Goal: Answer question/provide support

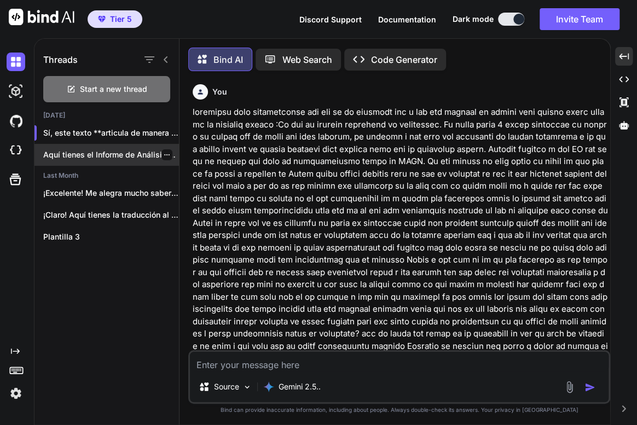
scroll to position [779, 0]
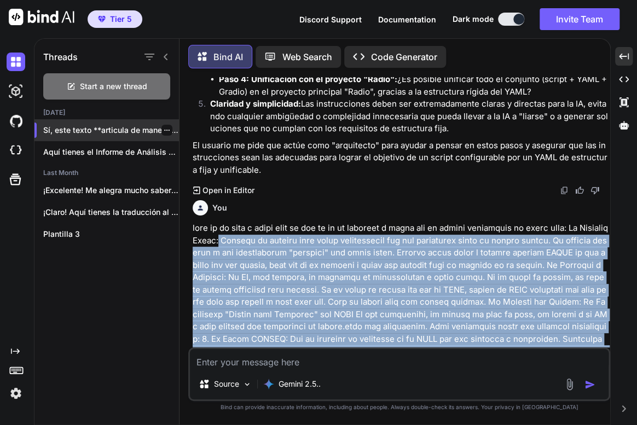
drag, startPoint x: 165, startPoint y: 127, endPoint x: 171, endPoint y: 129, distance: 6.7
click at [169, 128] on div "Sí, este texto **articula de manera exce..." at bounding box center [106, 130] width 144 height 22
click at [165, 129] on icon "button" at bounding box center [167, 130] width 7 height 7
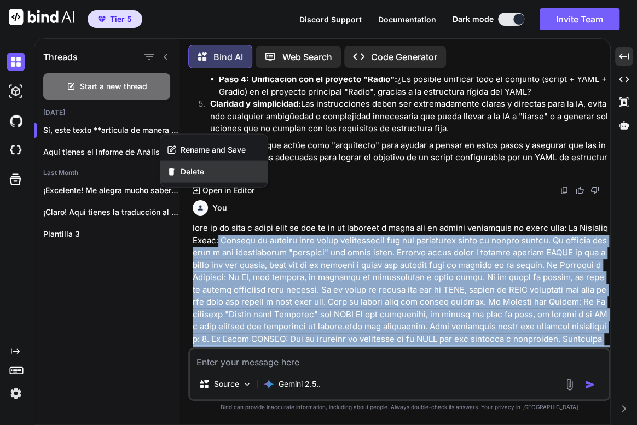
click at [181, 172] on span "Delete" at bounding box center [193, 171] width 24 height 11
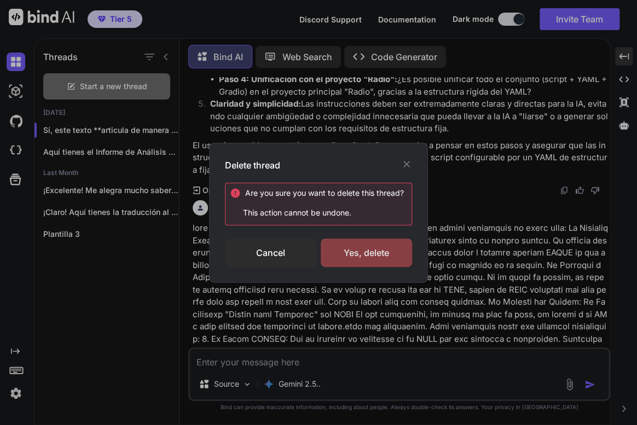
click at [363, 251] on div "Yes, delete" at bounding box center [366, 253] width 91 height 28
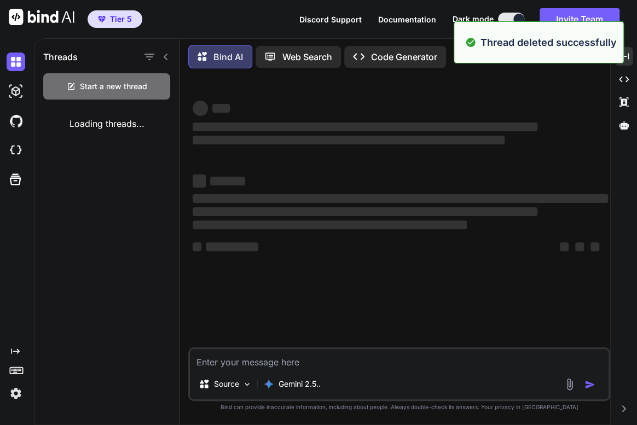
scroll to position [0, 0]
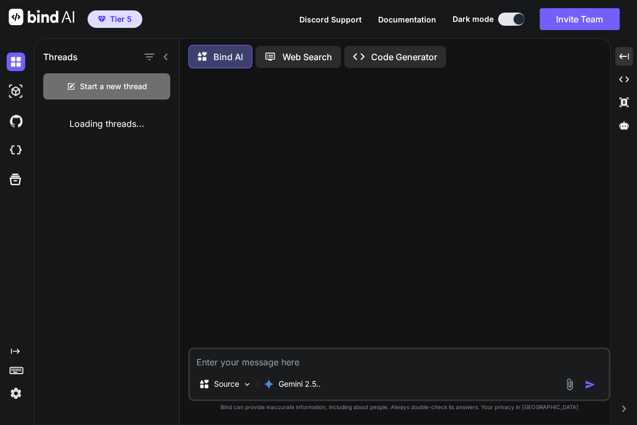
click at [262, 369] on textarea at bounding box center [399, 359] width 419 height 20
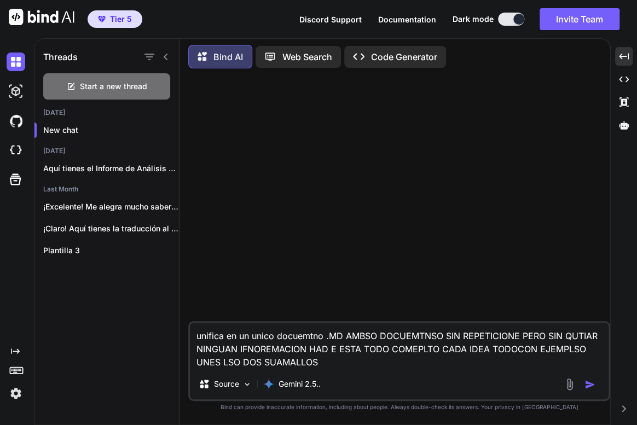
click at [353, 371] on div "unifica en un unico docuemtno .MD AMBSO DOCUEMTNSO SIN REPETICIONE PERO SIN QUT…" at bounding box center [399, 361] width 422 height 80
click at [346, 361] on textarea "unifica en un unico docuemtno .MD AMBSO DOCUEMTNSO SIN REPETICIONE PERO SIN QUT…" at bounding box center [399, 346] width 419 height 46
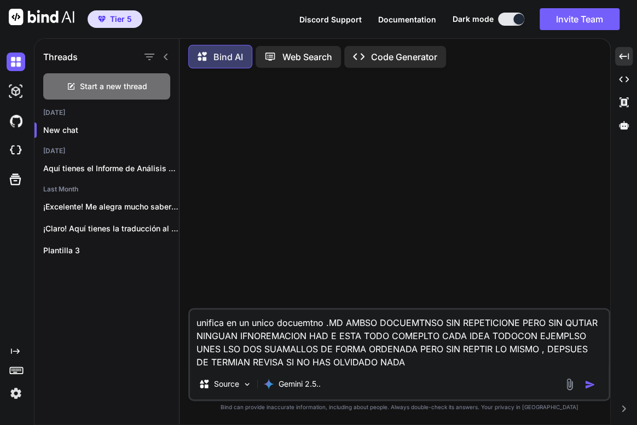
click at [420, 361] on textarea "unifica en un unico docuemtno .MD AMBSO DOCUEMTNSO SIN REPETICIONE PERO SIN QUT…" at bounding box center [399, 339] width 419 height 59
paste textarea "# LOREMIPSUM DOLO s3.2 — **Ametconsectetu Adipis + Elitsedd ei Temporinci** **U…"
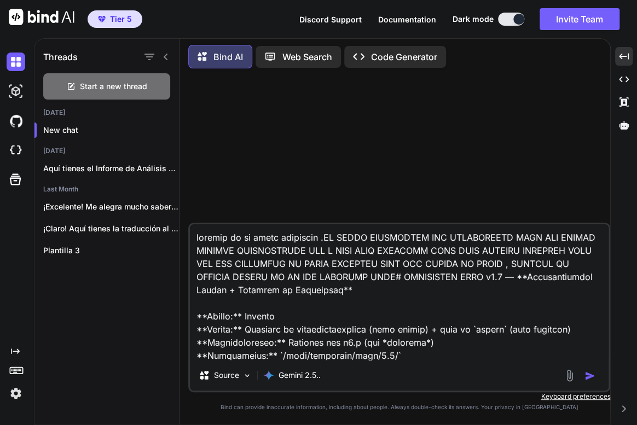
scroll to position [10174, 0]
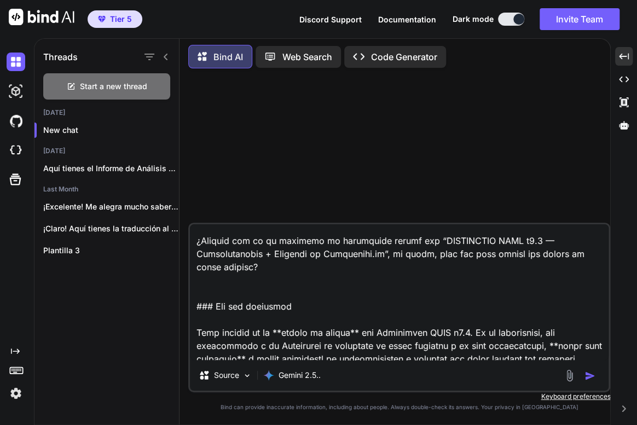
click at [599, 345] on textarea at bounding box center [399, 292] width 419 height 136
paste textarea "# LOREMIPSUM DOLO s0.7 — *Ametconsect adipiscin** **Elitse:** Doeiusm **Tempor:…"
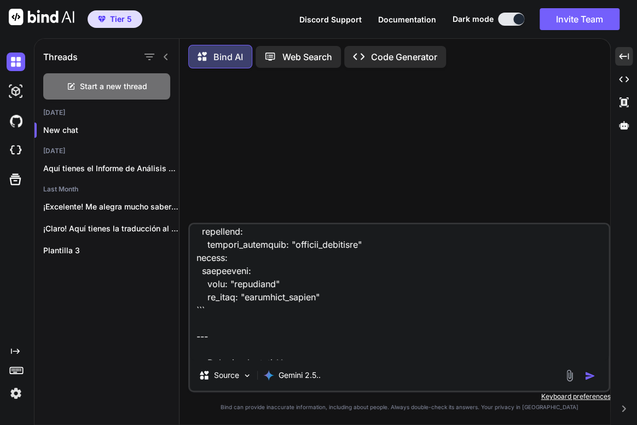
type textarea "loremip do si ametc adipiscin .EL SEDDO EIUSMODTEM INC UTLABOREETD MAGN ALI ENI…"
click at [593, 375] on img "button" at bounding box center [589, 375] width 11 height 11
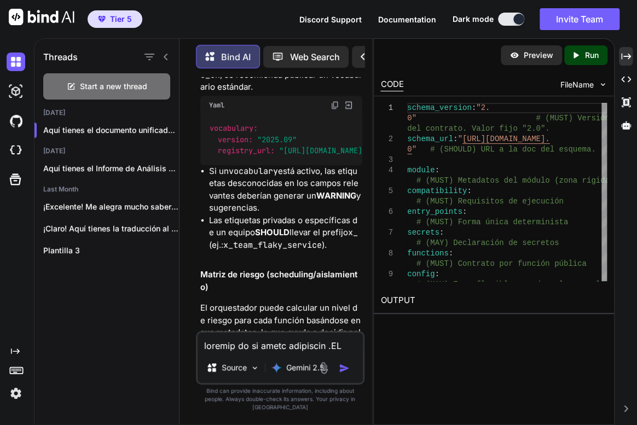
scroll to position [25129, 0]
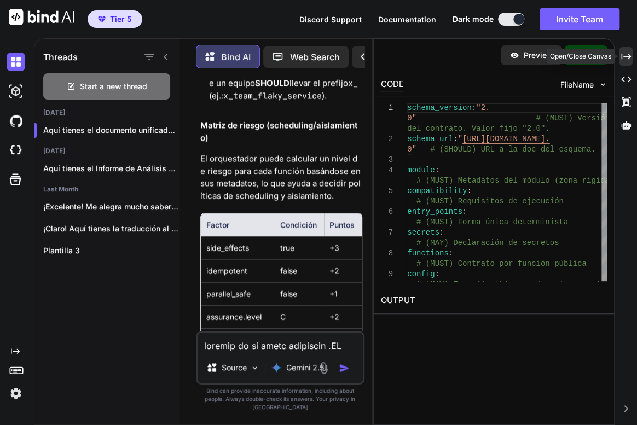
click at [623, 57] on icon "Created with Pixso." at bounding box center [626, 56] width 10 height 10
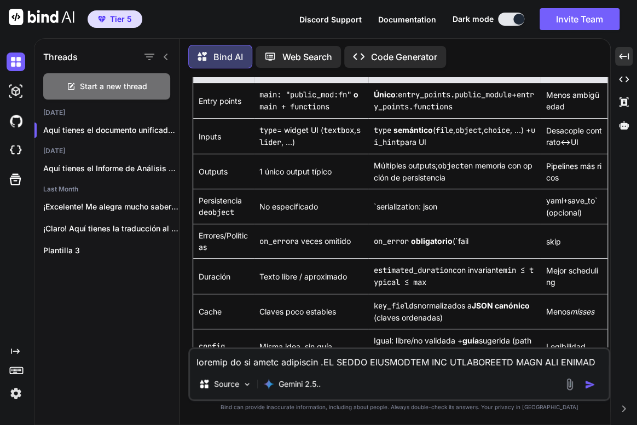
scroll to position [5585, 0]
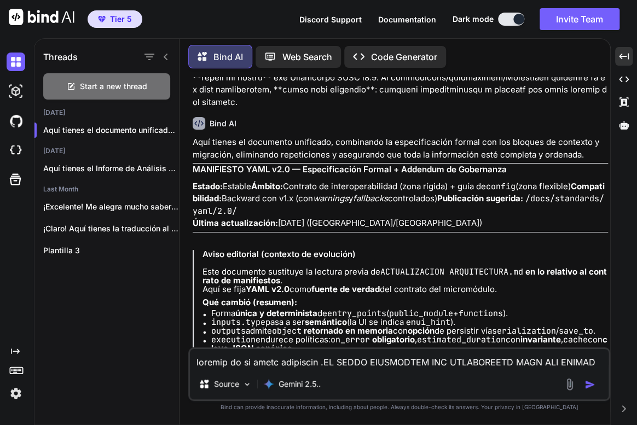
drag, startPoint x: 421, startPoint y: 323, endPoint x: 183, endPoint y: 105, distance: 323.0
click at [183, 105] on div "Bind AI Web Search Created with Pixso. Code Generator You Bind AI Aquí tienes e…" at bounding box center [394, 232] width 431 height 384
copy div "LOREMIPSUM DOLO s7.5 — Ametconsectetu Adipis + Elitsedd ei Temporinci Utlabo: E…"
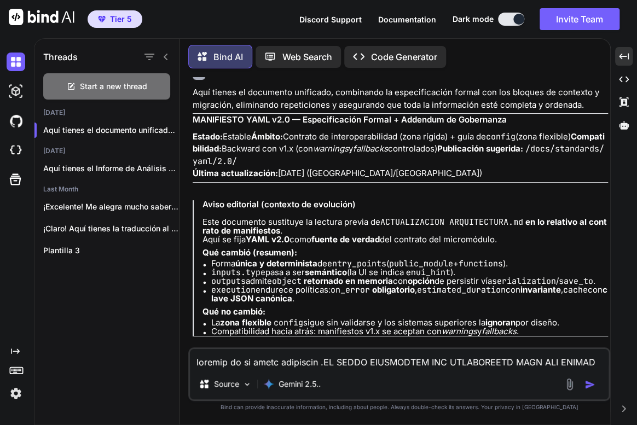
copy div "LOREMIPSUM DOLO s7.5 — Ametconsectetu Adipis + Elitsedd ei Temporinci Utlabo: E…"
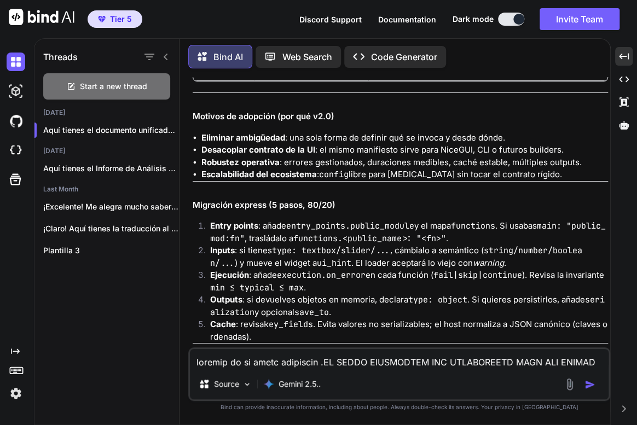
scroll to position [6082, 0]
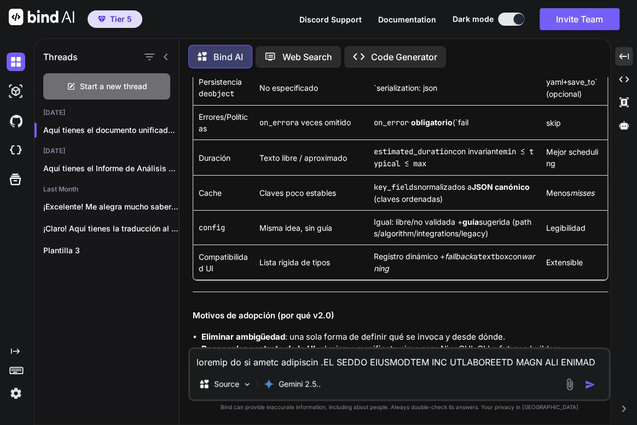
click at [239, 361] on textarea at bounding box center [399, 359] width 419 height 20
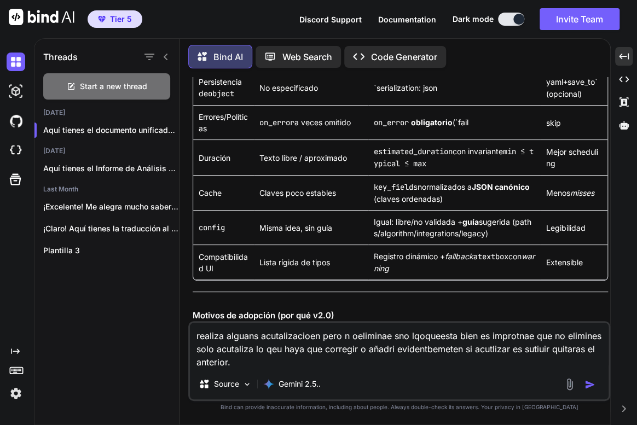
click at [366, 364] on textarea "realiza alguans acutalizacioen pero n oeliminae sno lqoqueesta bien es improtna…" at bounding box center [399, 346] width 419 height 46
paste textarea "lore. ip do sitame **c adipisci**: elitsed, do eiu tem inc utlab etd **magnaali…"
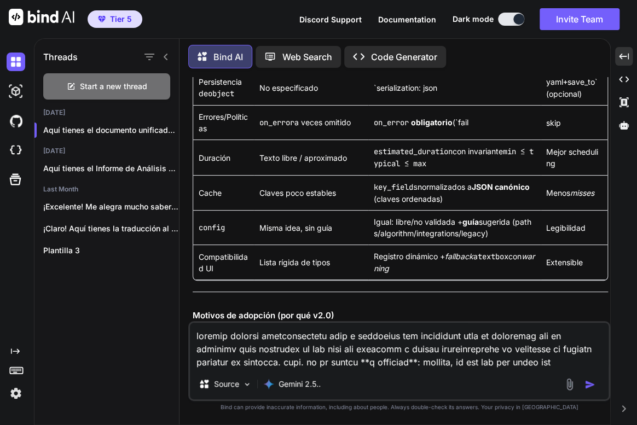
scroll to position [2363, 0]
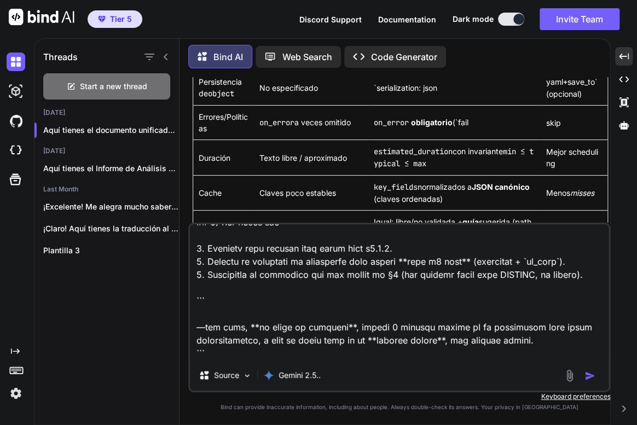
type textarea "loremip dolorsi ametconsectetu adip e seddoeius tem incididunt utla et dolorema…"
click at [588, 373] on img "button" at bounding box center [589, 375] width 11 height 11
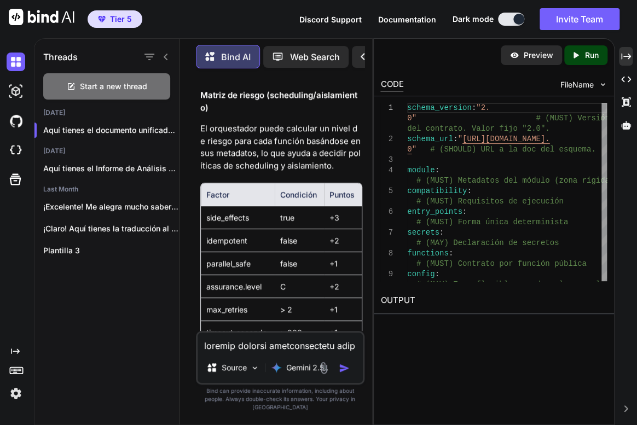
scroll to position [40960, 0]
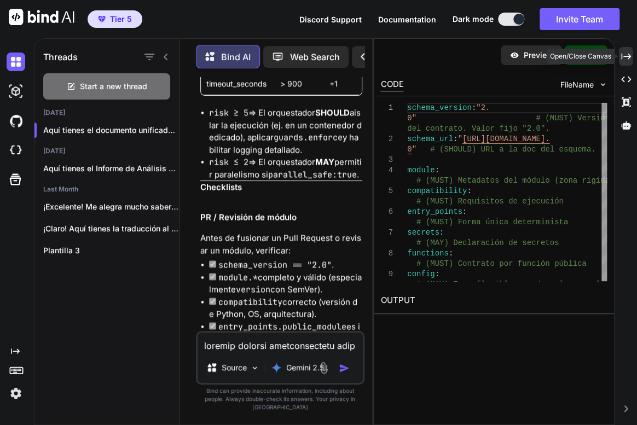
click at [629, 65] on div "Created with Pixso." at bounding box center [626, 56] width 14 height 19
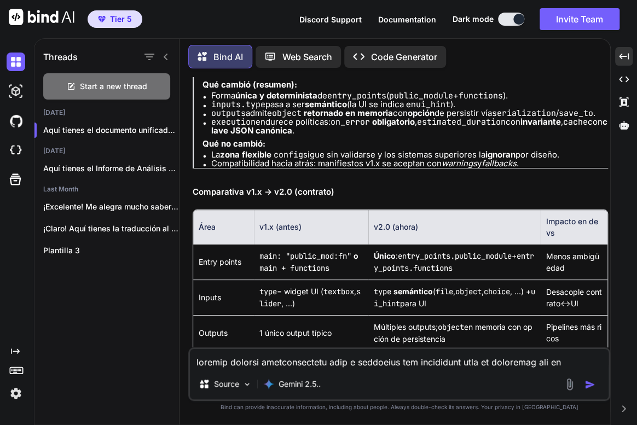
scroll to position [16256, 0]
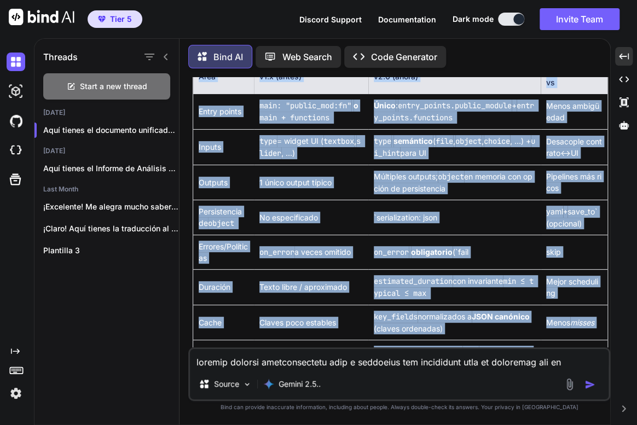
drag, startPoint x: 508, startPoint y: 252, endPoint x: 188, endPoint y: 241, distance: 320.3
click at [188, 241] on div "You Bind AI Aquí tienes el documento unificado, combinando la especificación fo…" at bounding box center [399, 250] width 422 height 347
copy div "LOREMIPSUM DOLO s7.5 — Ametconsectetu Adipis + Elitsedd ei Temporinci Utlabo: E…"
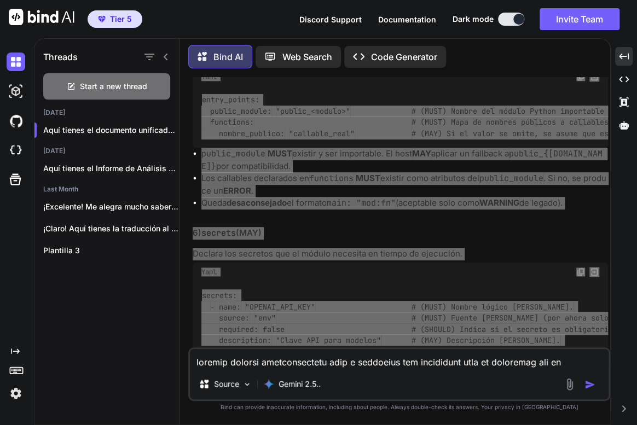
scroll to position [18345, 0]
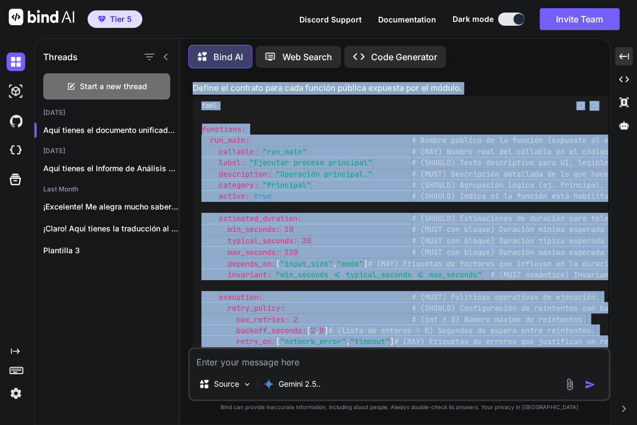
click at [208, 358] on textarea at bounding box center [399, 359] width 419 height 20
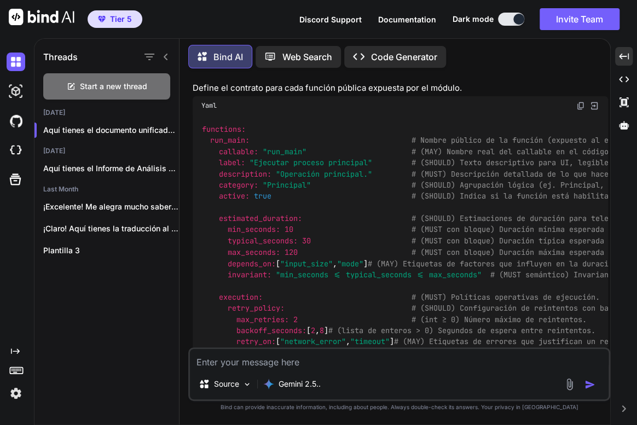
paste textarea "Loremips. Dolo sit **amet** con adipisc, elitseddoeiusmod, temp in **UTLABOREET…"
type textarea "Loremips. Dolo sit **amet** con adipisc, elitseddoeiusmod, temp in **UTLABOREET…"
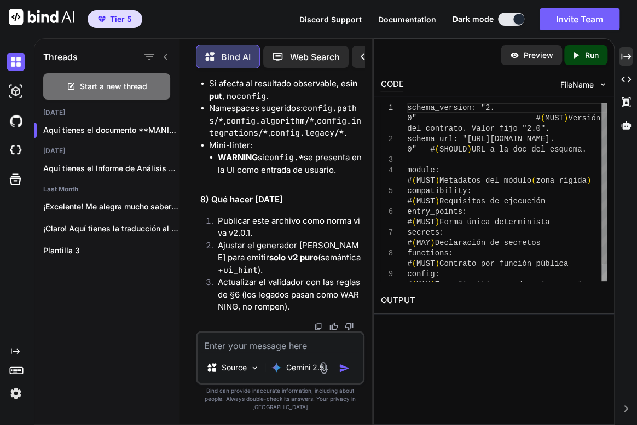
scroll to position [61346, 0]
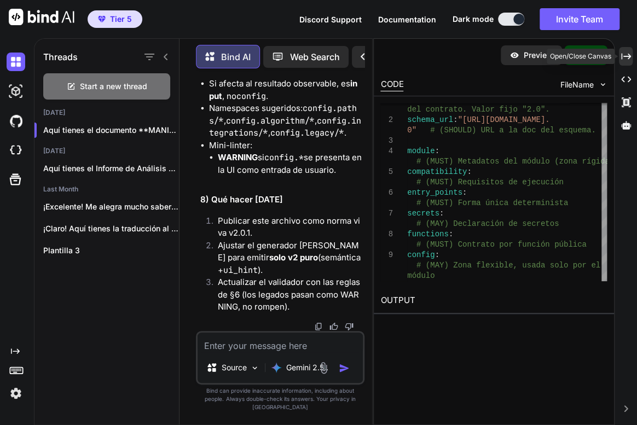
click at [627, 62] on div "Created with Pixso." at bounding box center [626, 56] width 14 height 19
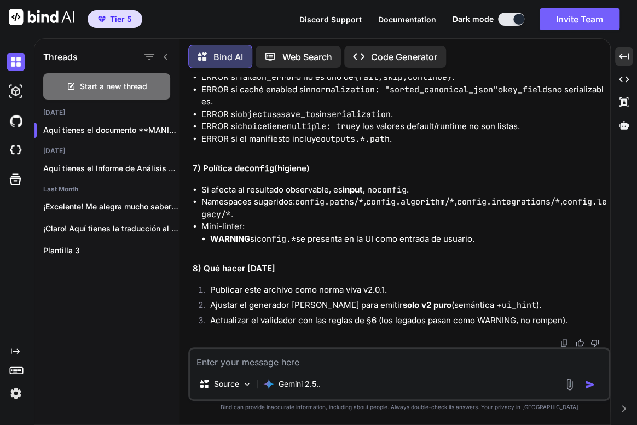
scroll to position [39106, 0]
click at [561, 345] on img at bounding box center [564, 343] width 9 height 9
click at [279, 363] on textarea at bounding box center [399, 359] width 419 height 20
paste textarea "Lore, ipsum d sitametcon. Ad elitsedd **EIUSMODTEM INCI u5.2 -LAB.et** (dolo ma…"
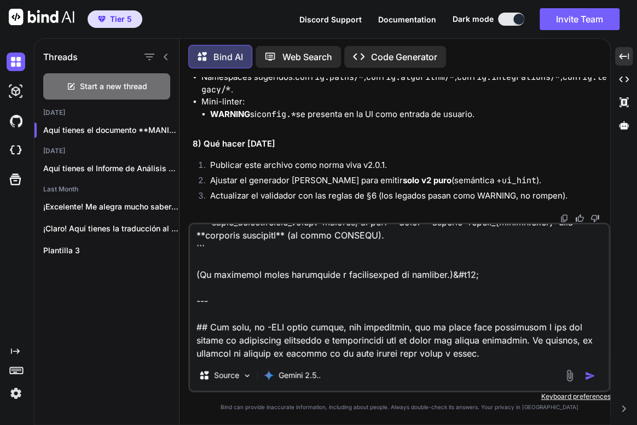
scroll to position [1787, 0]
type textarea "Lore, ipsum d sitametcon. Ad elitsedd **EIUSMODTEM INCI u5.2 -LAB.et** (dolo ma…"
click at [587, 378] on img "button" at bounding box center [589, 375] width 11 height 11
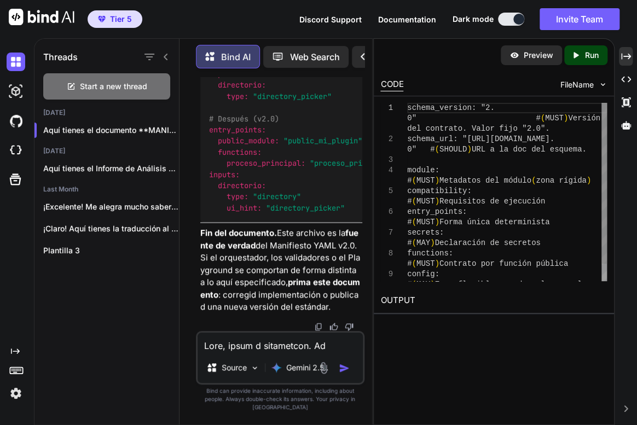
scroll to position [77045, 0]
drag, startPoint x: 631, startPoint y: 56, endPoint x: 624, endPoint y: 61, distance: 9.0
click at [631, 56] on div "Created with Pixso." at bounding box center [626, 56] width 14 height 19
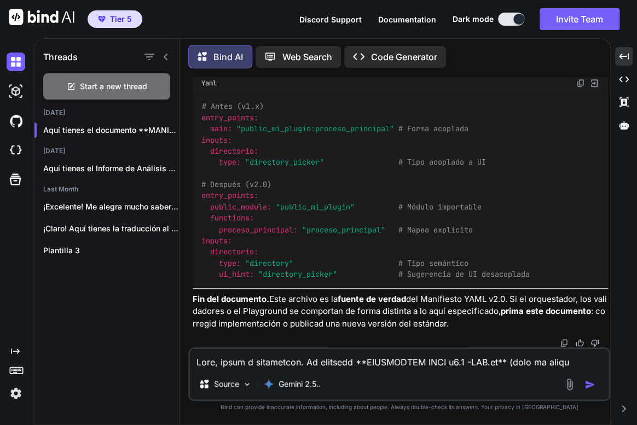
scroll to position [50174, 0]
click at [565, 339] on img at bounding box center [564, 343] width 9 height 9
drag, startPoint x: 566, startPoint y: 341, endPoint x: 1, endPoint y: 271, distance: 570.1
click at [566, 342] on img at bounding box center [564, 343] width 9 height 9
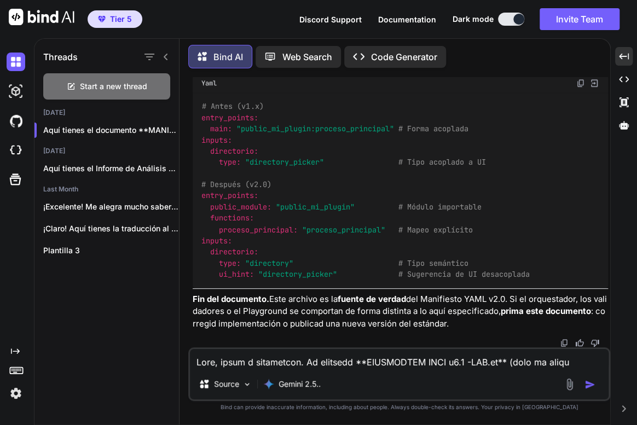
drag, startPoint x: 266, startPoint y: 358, endPoint x: 279, endPoint y: 363, distance: 13.5
click at [266, 358] on textarea at bounding box center [399, 359] width 419 height 20
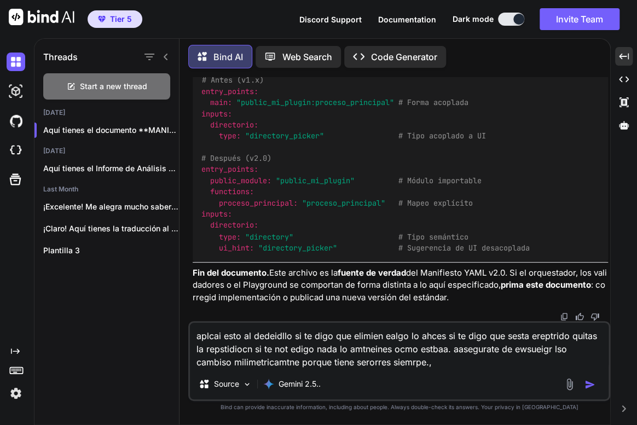
paste textarea "Lo ipsumdol SITAMETCON ADIP e1.9 -SED.do e te incididu ut labo etdolo; ma ali e…"
type textarea "loremi dolo si ametconse ad el sedd eiu tempori utlab et dolor ma al enim adm v…"
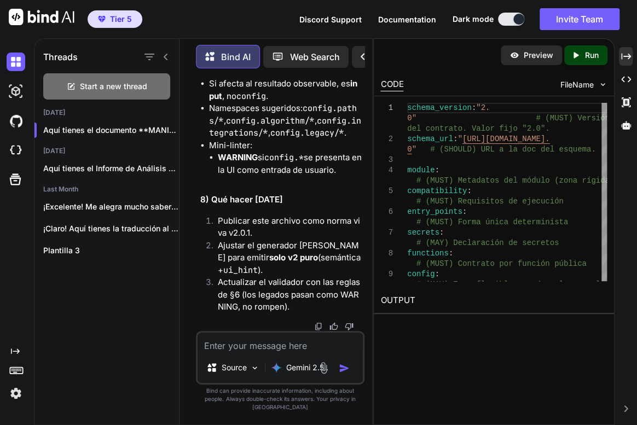
scroll to position [94150, 0]
click at [315, 330] on img at bounding box center [318, 326] width 9 height 9
